Goal: Check status: Check status

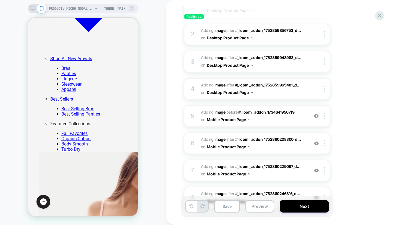
scroll to position [524, 0]
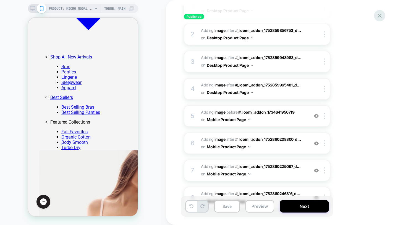
click at [378, 18] on icon at bounding box center [379, 15] width 7 height 7
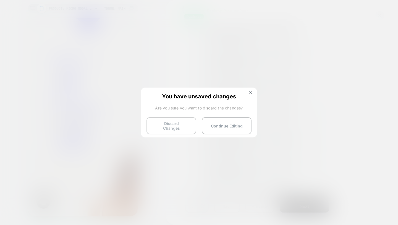
click at [189, 128] on button "Discard Changes" at bounding box center [172, 125] width 50 height 17
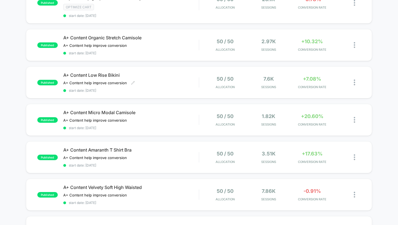
scroll to position [163, 0]
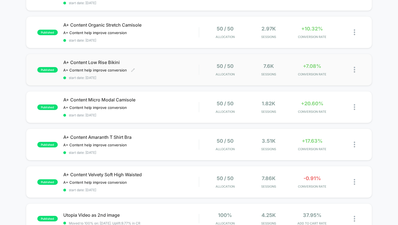
click at [196, 72] on div "A+ Content Low Rise Bikini A+ Content help improve conversion Click to edit exp…" at bounding box center [131, 69] width 136 height 20
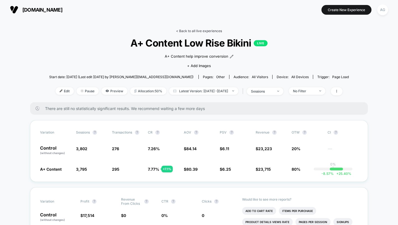
click at [207, 29] on link "< Back to all live experiences" at bounding box center [199, 31] width 46 height 4
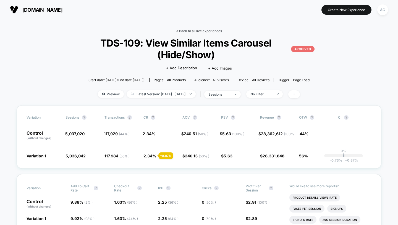
click at [196, 29] on link "< Back to all live experiences" at bounding box center [199, 31] width 46 height 4
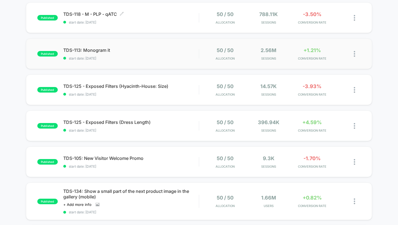
scroll to position [171, 0]
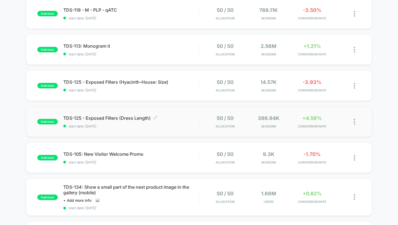
click at [186, 125] on span "start date: [DATE]" at bounding box center [131, 126] width 136 height 4
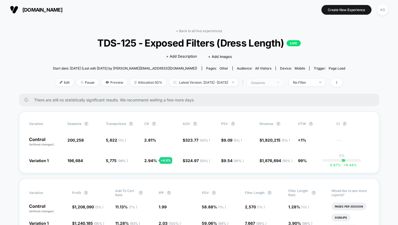
click at [283, 84] on span "sessions" at bounding box center [265, 82] width 37 height 7
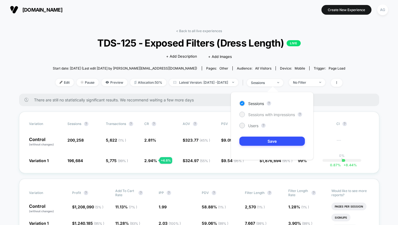
click at [270, 112] on span "Sessions with impressions" at bounding box center [271, 114] width 47 height 5
click at [269, 140] on button "Save" at bounding box center [273, 140] width 66 height 9
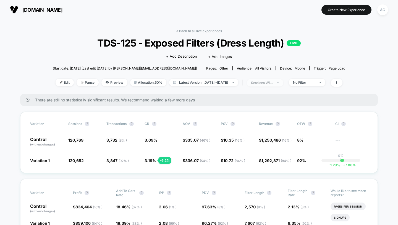
click at [274, 79] on span "sessions with impression" at bounding box center [265, 82] width 37 height 7
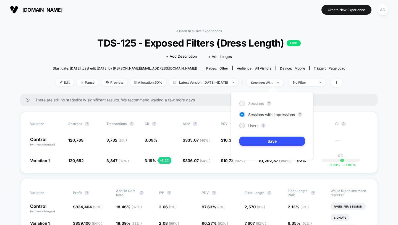
click at [256, 102] on span "Sessions" at bounding box center [256, 103] width 16 height 5
click at [259, 140] on button "Save" at bounding box center [273, 140] width 66 height 9
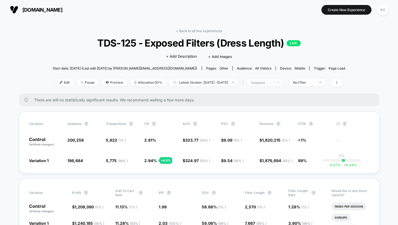
click at [273, 82] on div "sessions" at bounding box center [262, 82] width 22 height 4
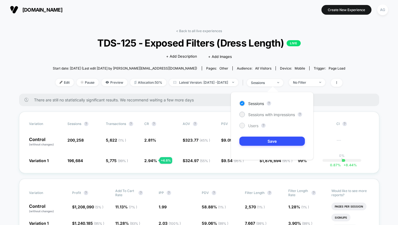
click at [256, 123] on span "Users" at bounding box center [253, 125] width 10 height 5
click at [256, 141] on button "Save" at bounding box center [273, 140] width 66 height 9
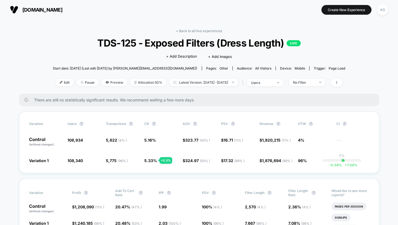
click at [268, 79] on div "| users" at bounding box center [262, 83] width 42 height 8
click at [268, 79] on span "users" at bounding box center [265, 82] width 37 height 7
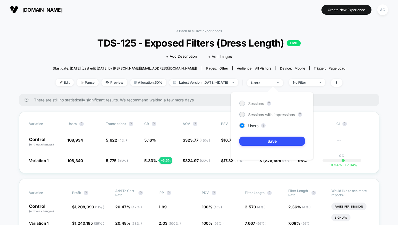
click at [259, 101] on span "Sessions" at bounding box center [256, 103] width 16 height 5
click at [259, 140] on button "Save" at bounding box center [273, 140] width 66 height 9
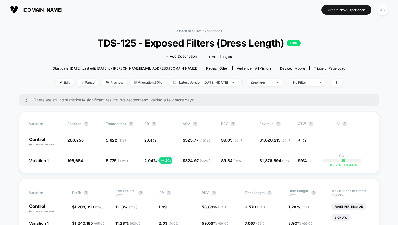
click at [318, 74] on div "< Back to all live experiences TDS-125 - Exposed Filters (Dress Length) LIVE Cl…" at bounding box center [199, 61] width 293 height 65
click at [318, 79] on span "No Filter" at bounding box center [307, 82] width 37 height 7
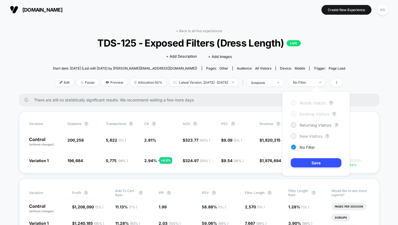
click at [313, 134] on span "New Visitors" at bounding box center [311, 136] width 23 height 5
click at [313, 159] on button "Save" at bounding box center [316, 162] width 51 height 9
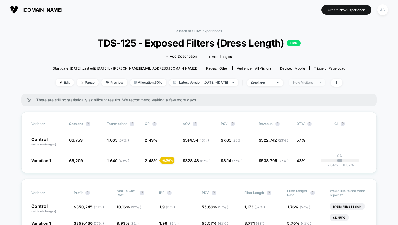
click at [311, 80] on div "New Visitors" at bounding box center [304, 82] width 22 height 4
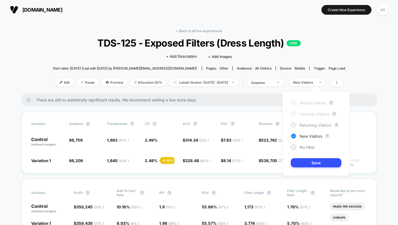
click at [301, 126] on span "Returning Visitors" at bounding box center [316, 125] width 32 height 5
click at [309, 157] on div "Mobile Visitors ? Desktop Visitors ? Returning Visitors ? New Visitors ? No Fil…" at bounding box center [316, 133] width 68 height 84
click at [309, 158] on button "Save" at bounding box center [316, 162] width 51 height 9
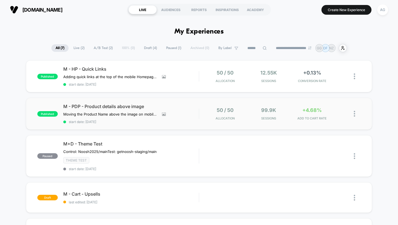
click at [295, 123] on div "published M - PDP - Product details above image Moving the Product Name above t…" at bounding box center [199, 114] width 347 height 32
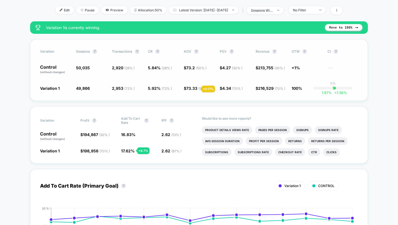
scroll to position [116, 0]
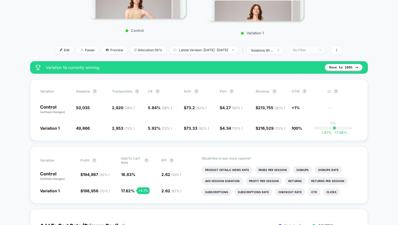
click at [313, 48] on div "No Filter" at bounding box center [304, 50] width 22 height 4
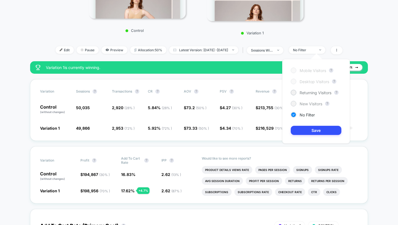
click at [302, 104] on span "New Visitors" at bounding box center [311, 103] width 23 height 5
click at [308, 129] on button "Save" at bounding box center [316, 130] width 51 height 9
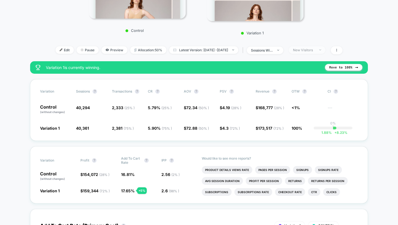
click at [315, 51] on div "New Visitors" at bounding box center [304, 50] width 22 height 4
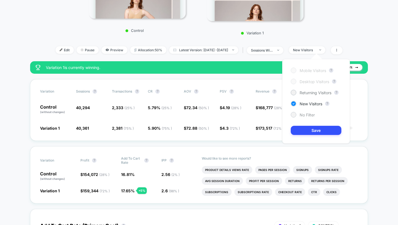
click at [306, 115] on span "No Filter" at bounding box center [307, 114] width 15 height 5
click at [306, 129] on button "Save" at bounding box center [316, 130] width 51 height 9
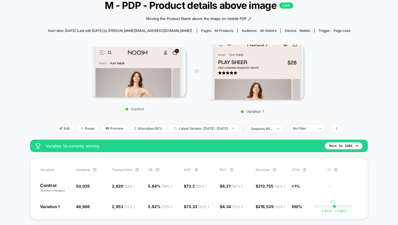
scroll to position [102, 0]
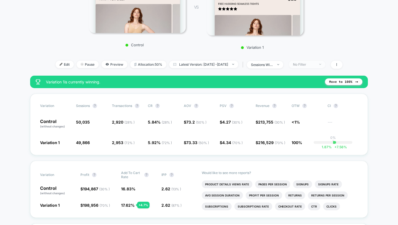
click at [315, 65] on div "No Filter" at bounding box center [304, 64] width 22 height 4
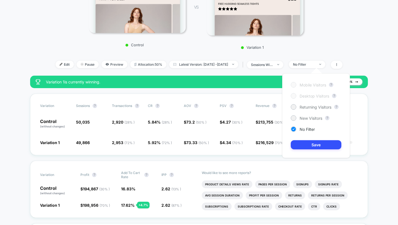
click at [322, 45] on div "Control VS Variation 1" at bounding box center [196, 13] width 303 height 78
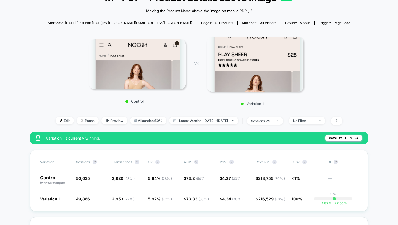
scroll to position [0, 0]
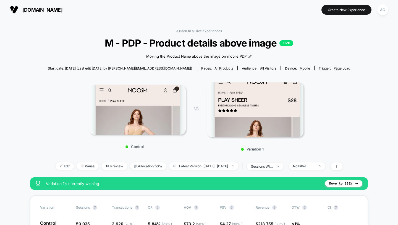
click at [184, 30] on link "< Back to all live experiences" at bounding box center [199, 31] width 46 height 4
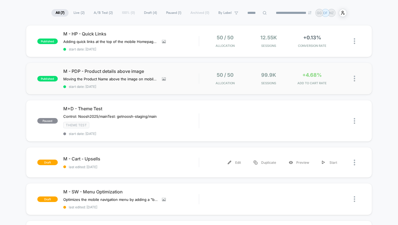
scroll to position [75, 0]
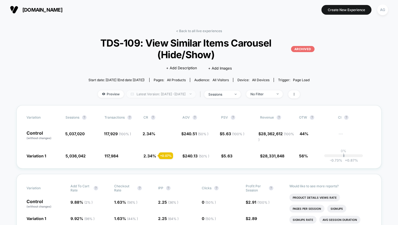
click at [189, 97] on span "Latest Version: [DATE] - [DATE]" at bounding box center [161, 93] width 69 height 7
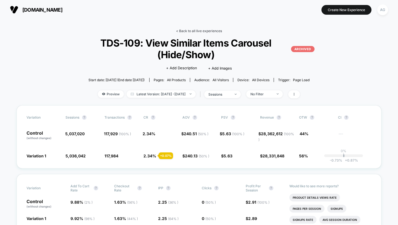
click at [200, 32] on link "< Back to all live experiences" at bounding box center [199, 31] width 46 height 4
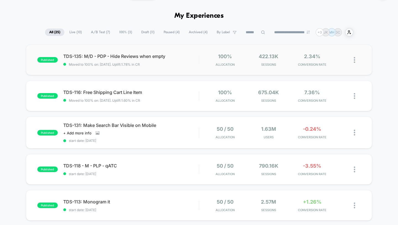
scroll to position [11, 0]
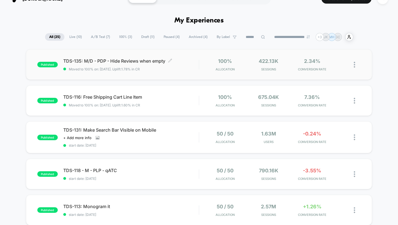
click at [193, 61] on span "TDS-135: M/D - PDP - Hide Reviews when empty Click to edit experience details" at bounding box center [131, 61] width 136 height 6
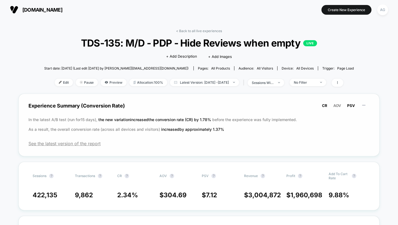
click at [349, 104] on span "PSV" at bounding box center [351, 105] width 8 height 4
click at [223, 80] on span "Latest Version: [DATE] - [DATE]" at bounding box center [204, 82] width 69 height 7
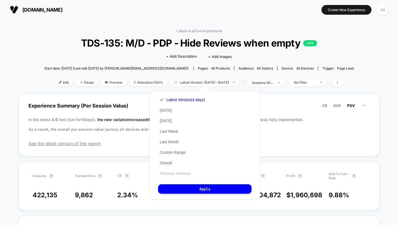
click at [180, 174] on button "Previous Versions" at bounding box center [175, 173] width 34 height 5
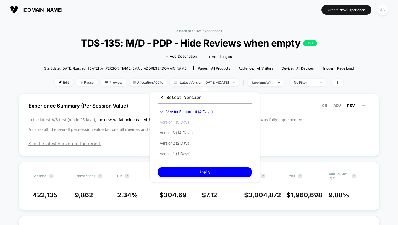
click at [187, 121] on button "Version 4 (5 Days)" at bounding box center [175, 121] width 34 height 5
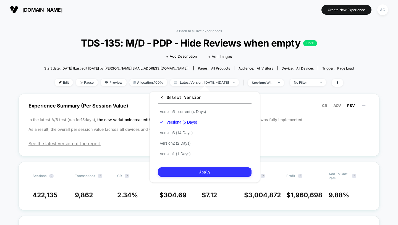
click at [199, 172] on button "Apply" at bounding box center [204, 171] width 93 height 9
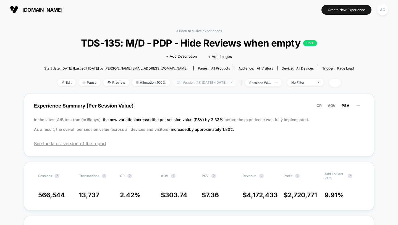
click at [201, 82] on span "Version (4): [DATE] - [DATE]" at bounding box center [205, 82] width 64 height 7
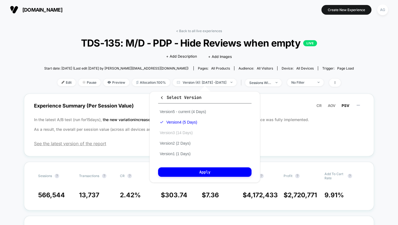
click at [188, 134] on button "Version 3 (14 Days)" at bounding box center [176, 132] width 36 height 5
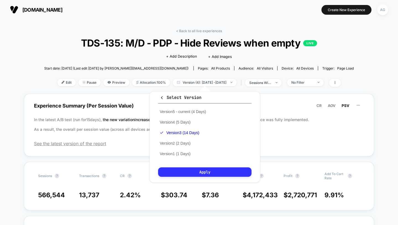
click at [187, 176] on button "Apply" at bounding box center [204, 171] width 93 height 9
